Goal: Task Accomplishment & Management: Use online tool/utility

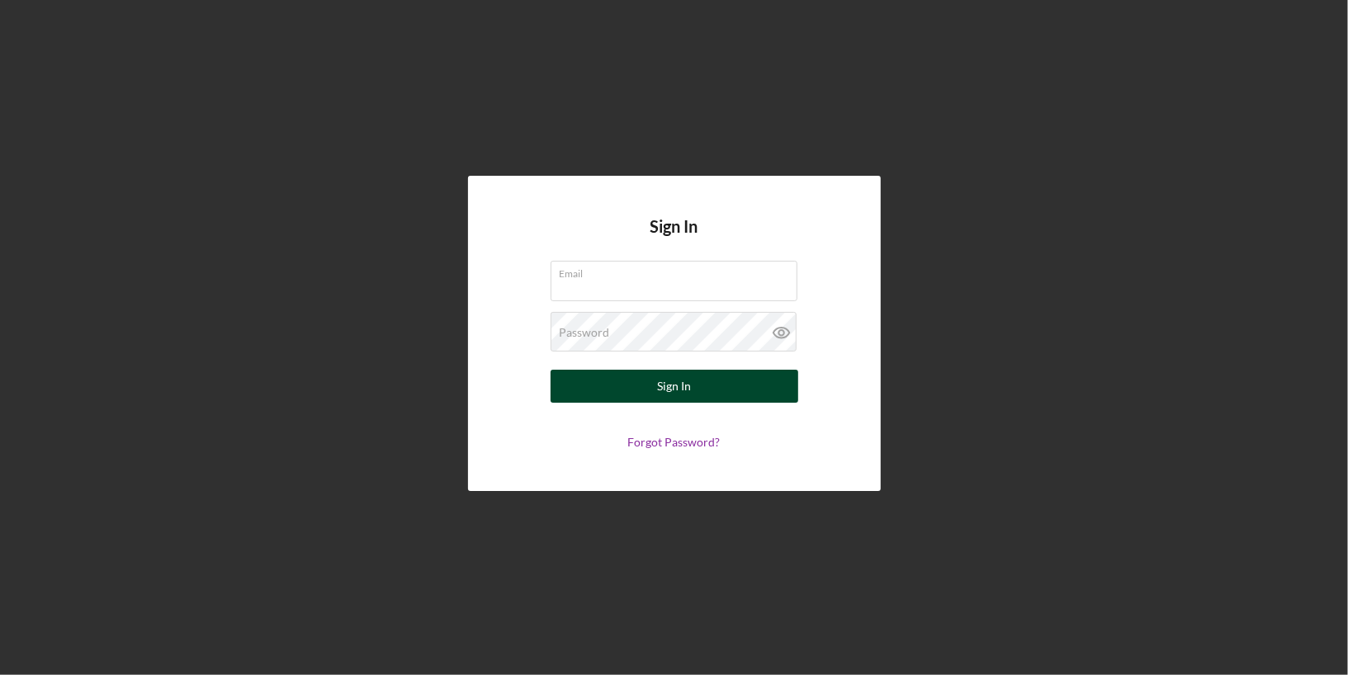
type input "[PERSON_NAME][EMAIL_ADDRESS][DOMAIN_NAME]"
click at [614, 398] on button "Sign In" at bounding box center [674, 386] width 248 height 33
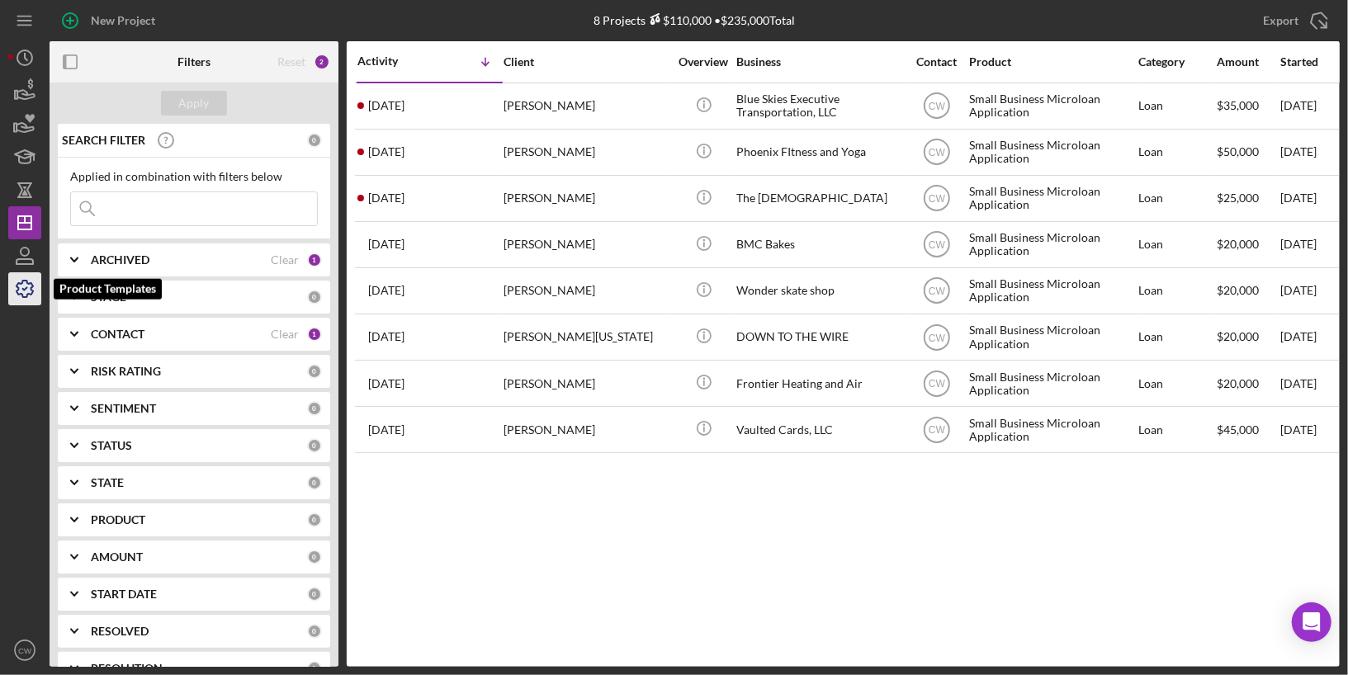
click at [24, 278] on icon "button" at bounding box center [24, 288] width 41 height 41
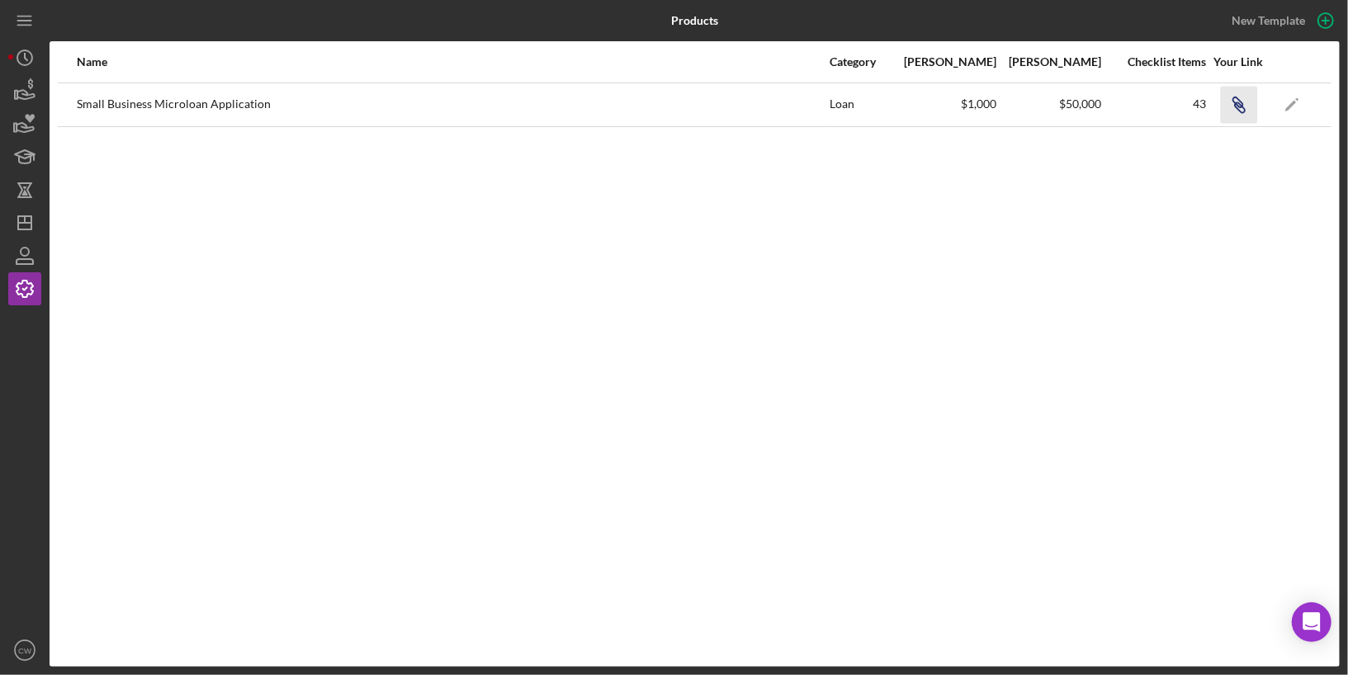
click at [1239, 111] on icon "Icon/Link" at bounding box center [1238, 104] width 37 height 37
